Goal: Task Accomplishment & Management: Manage account settings

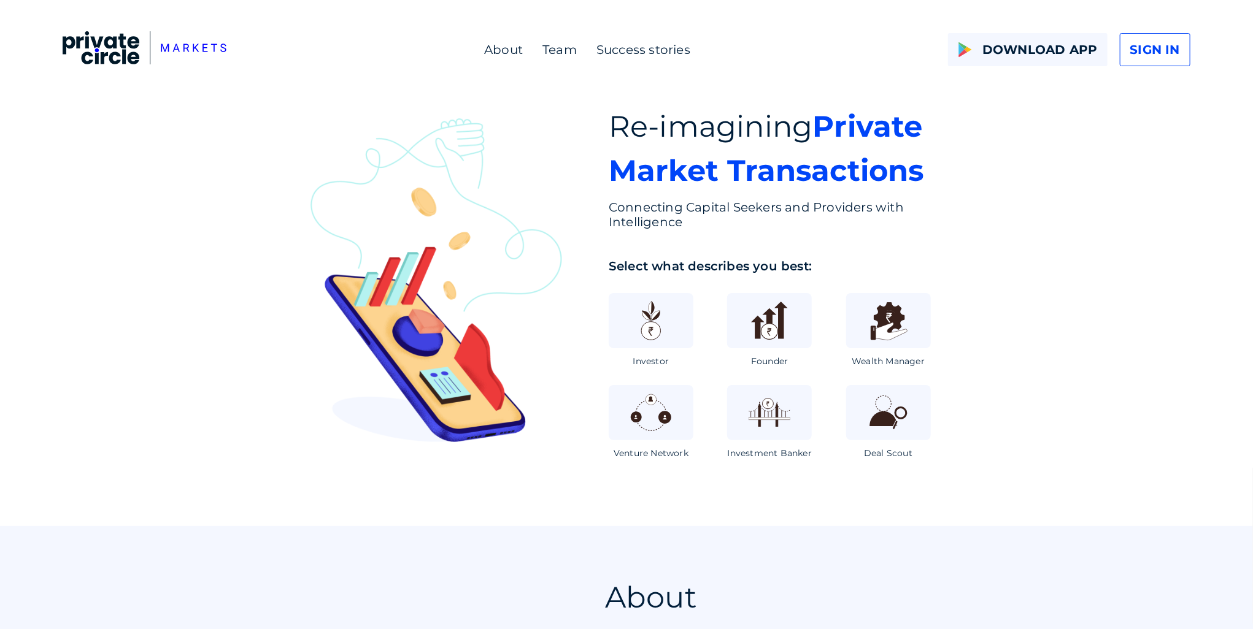
click at [1175, 40] on span "SIGN IN" at bounding box center [1155, 49] width 50 height 18
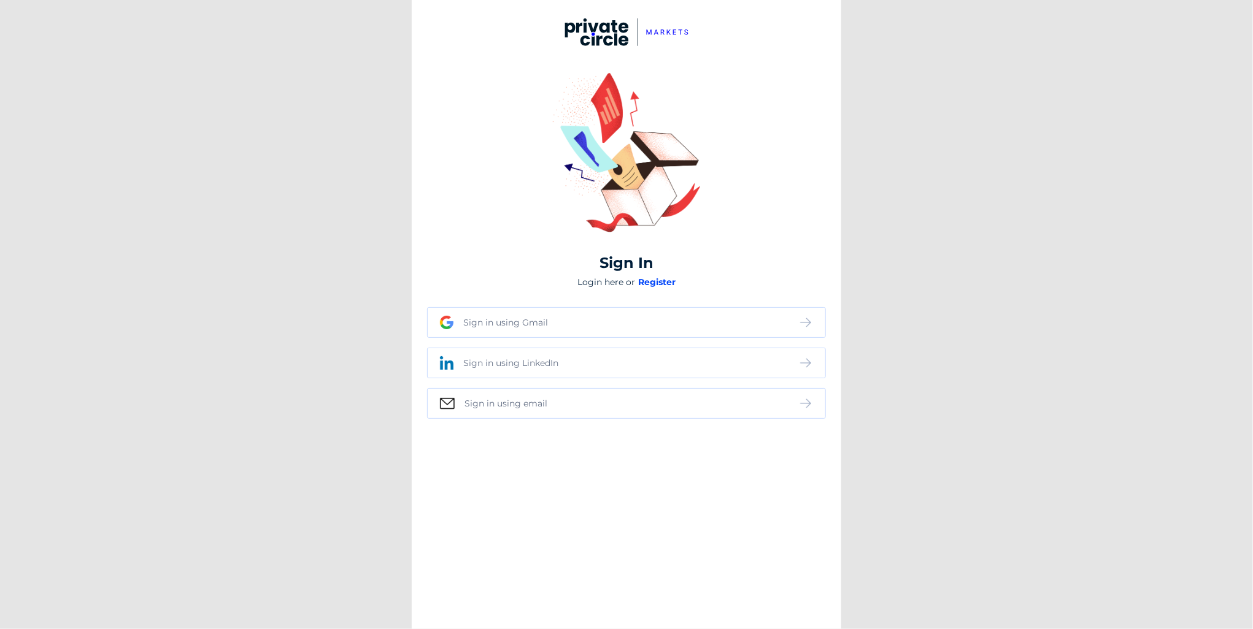
click at [513, 409] on div "Sign in using email" at bounding box center [626, 403] width 399 height 31
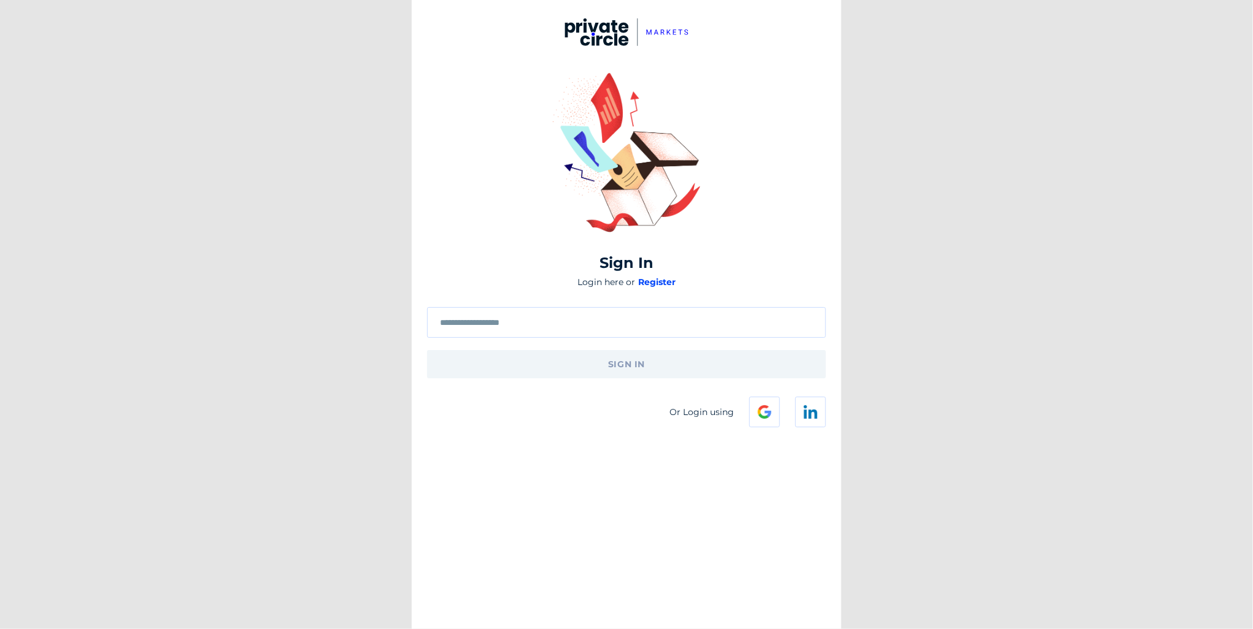
click at [508, 329] on div at bounding box center [626, 322] width 399 height 31
click at [512, 323] on input "text" at bounding box center [626, 323] width 373 height 10
click at [513, 326] on input "text" at bounding box center [626, 323] width 373 height 10
type input "**********"
click at [513, 351] on button "sign in" at bounding box center [626, 364] width 399 height 29
